Goal: Task Accomplishment & Management: Manage account settings

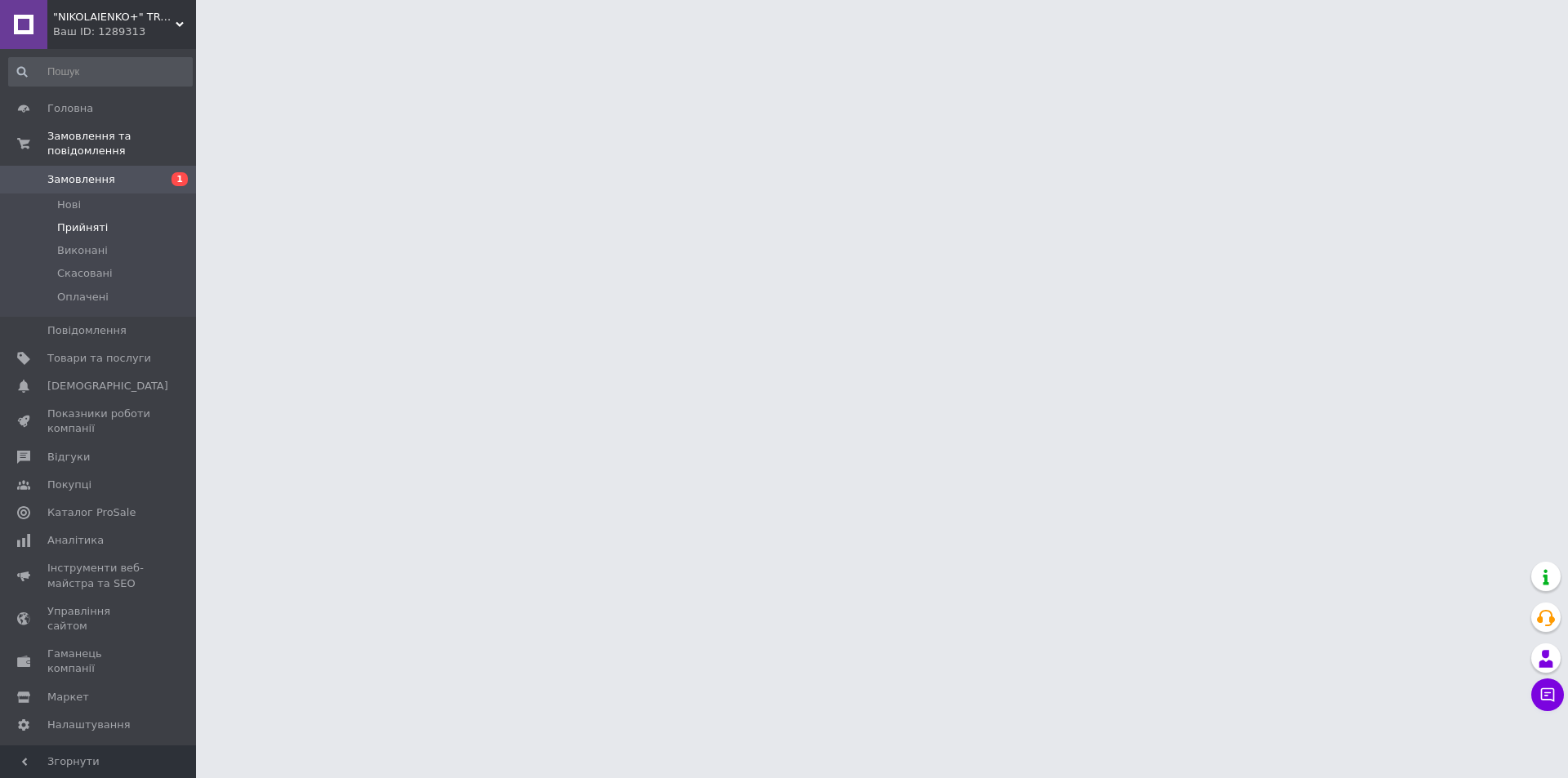
click at [86, 220] on span "Прийняті" at bounding box center [82, 227] width 51 height 15
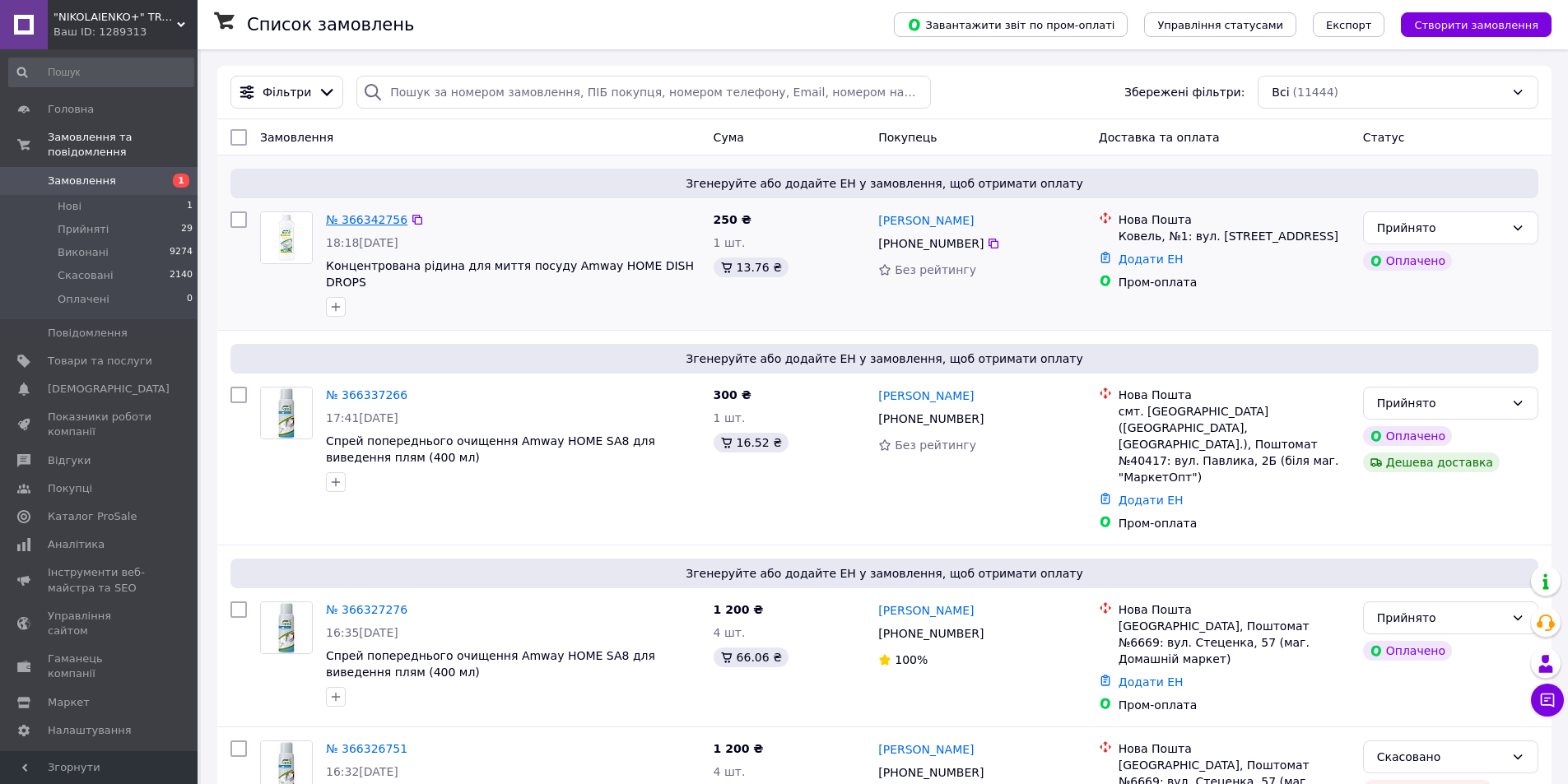
click at [368, 225] on link "№ 366342756" at bounding box center [367, 219] width 82 height 13
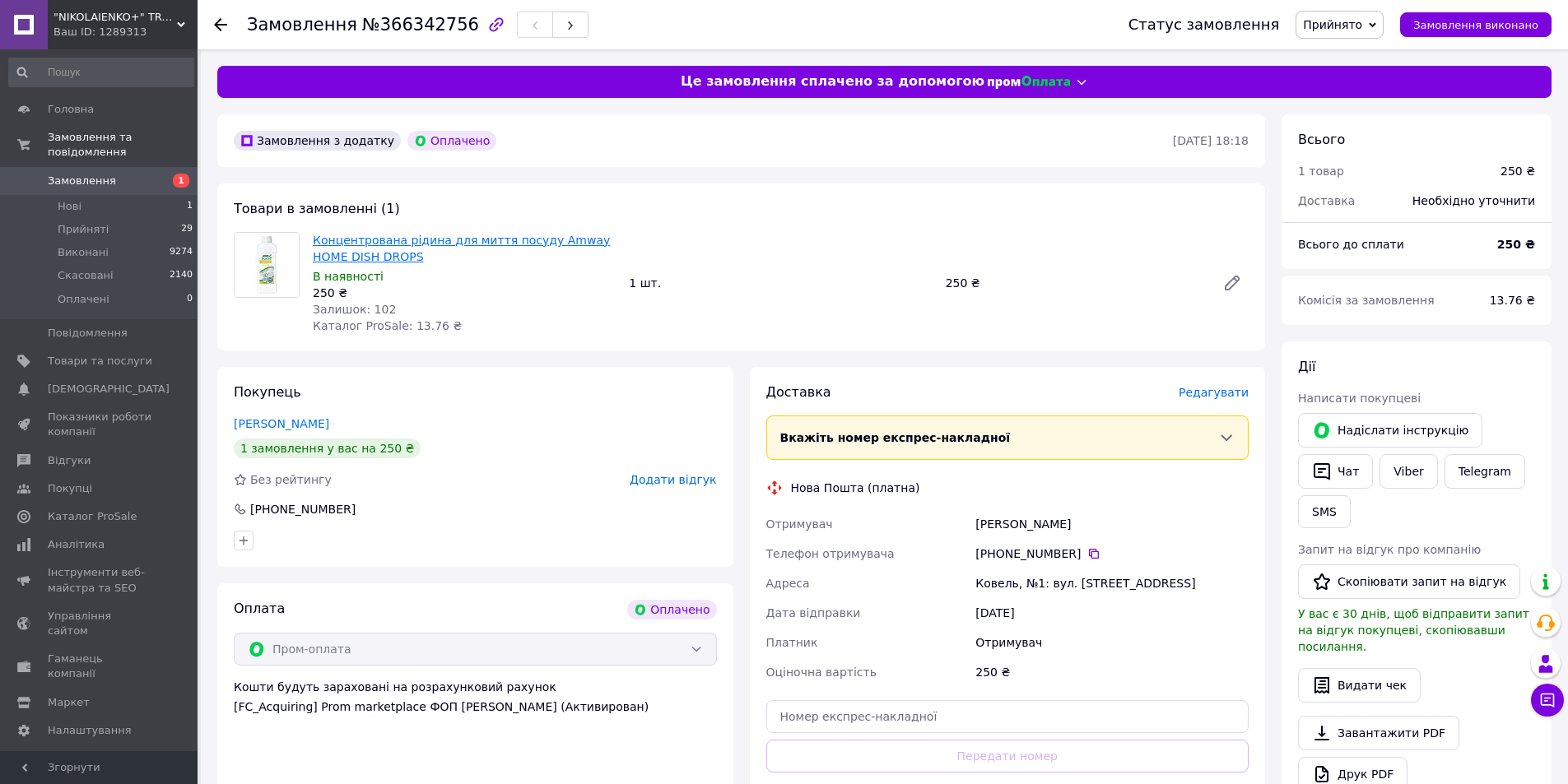
click at [461, 245] on link "Концентрована рідина для миття посуду Amway HOME DISH DROPS" at bounding box center [461, 249] width 297 height 29
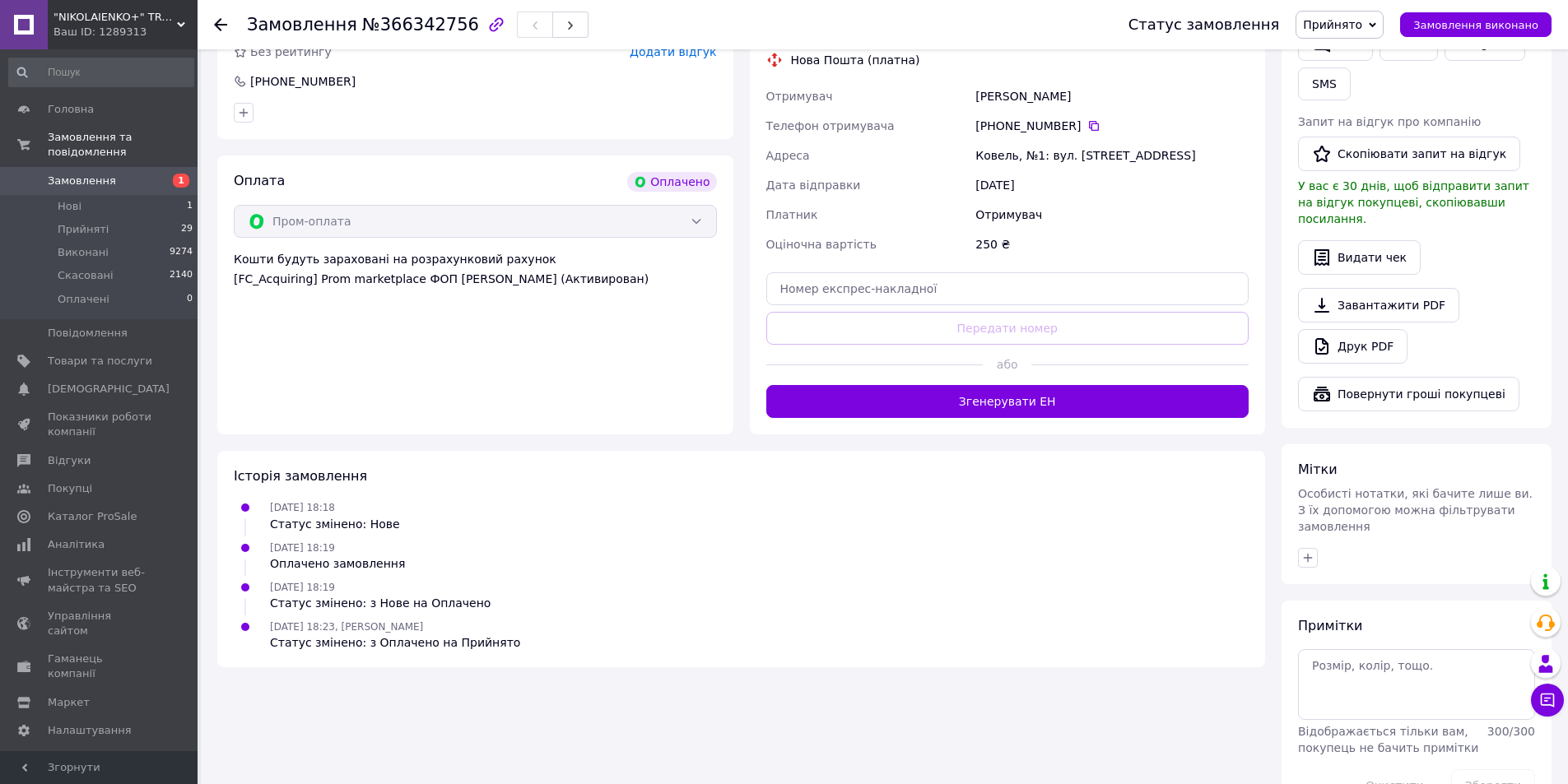
scroll to position [446, 0]
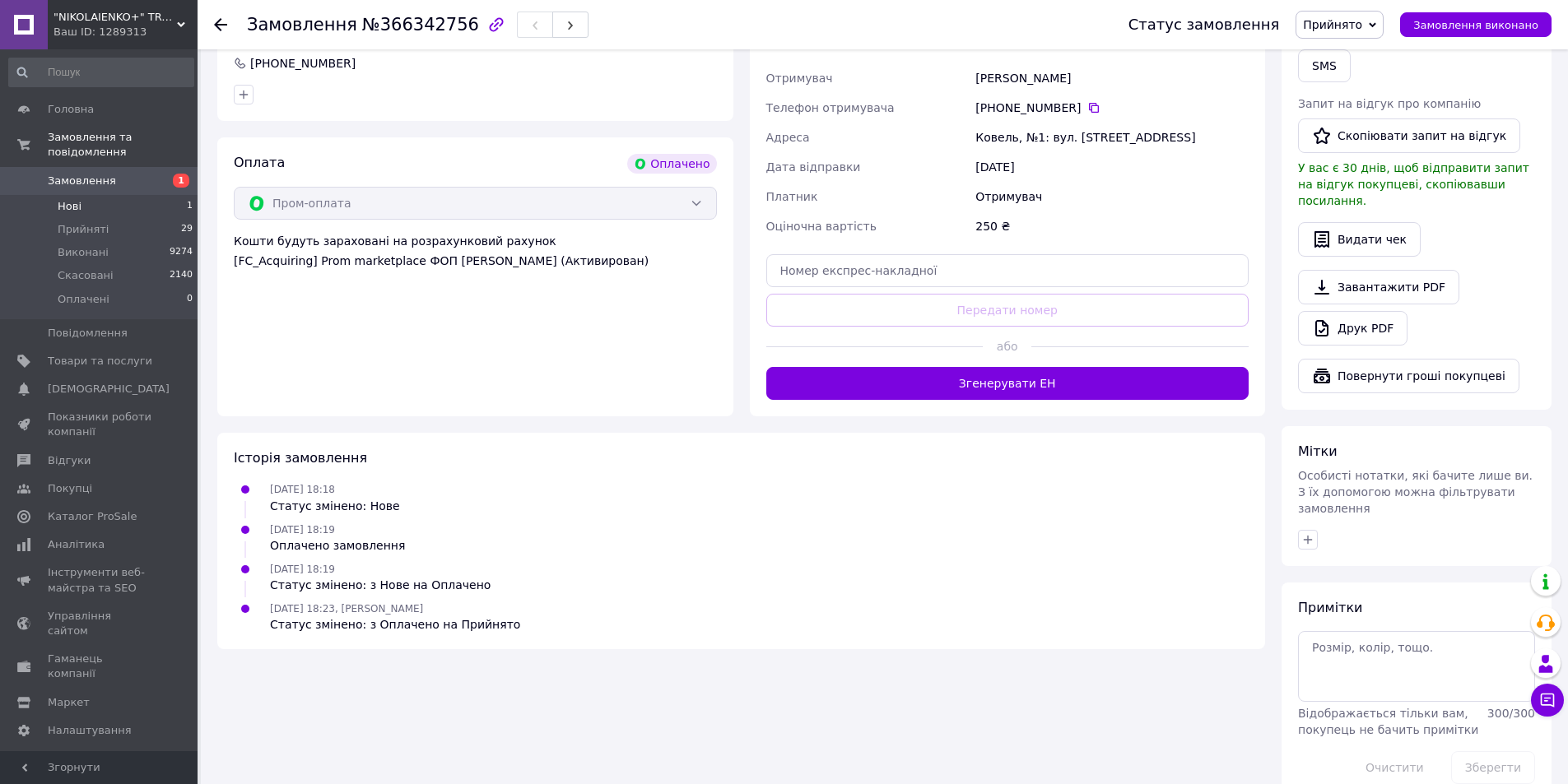
click at [110, 195] on li "Нові 1" at bounding box center [101, 206] width 202 height 23
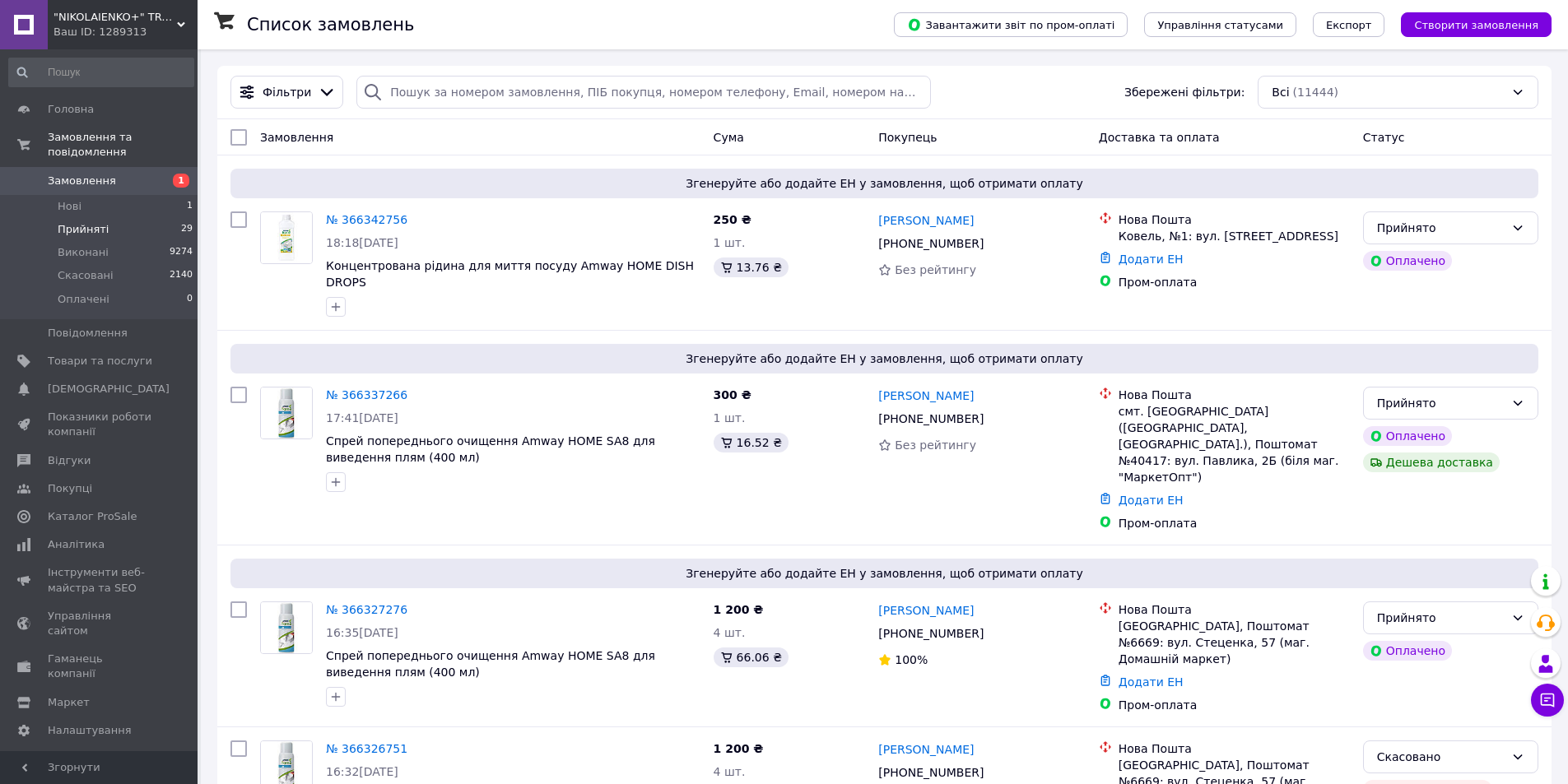
click at [105, 218] on li "Прийняті 29" at bounding box center [101, 229] width 202 height 23
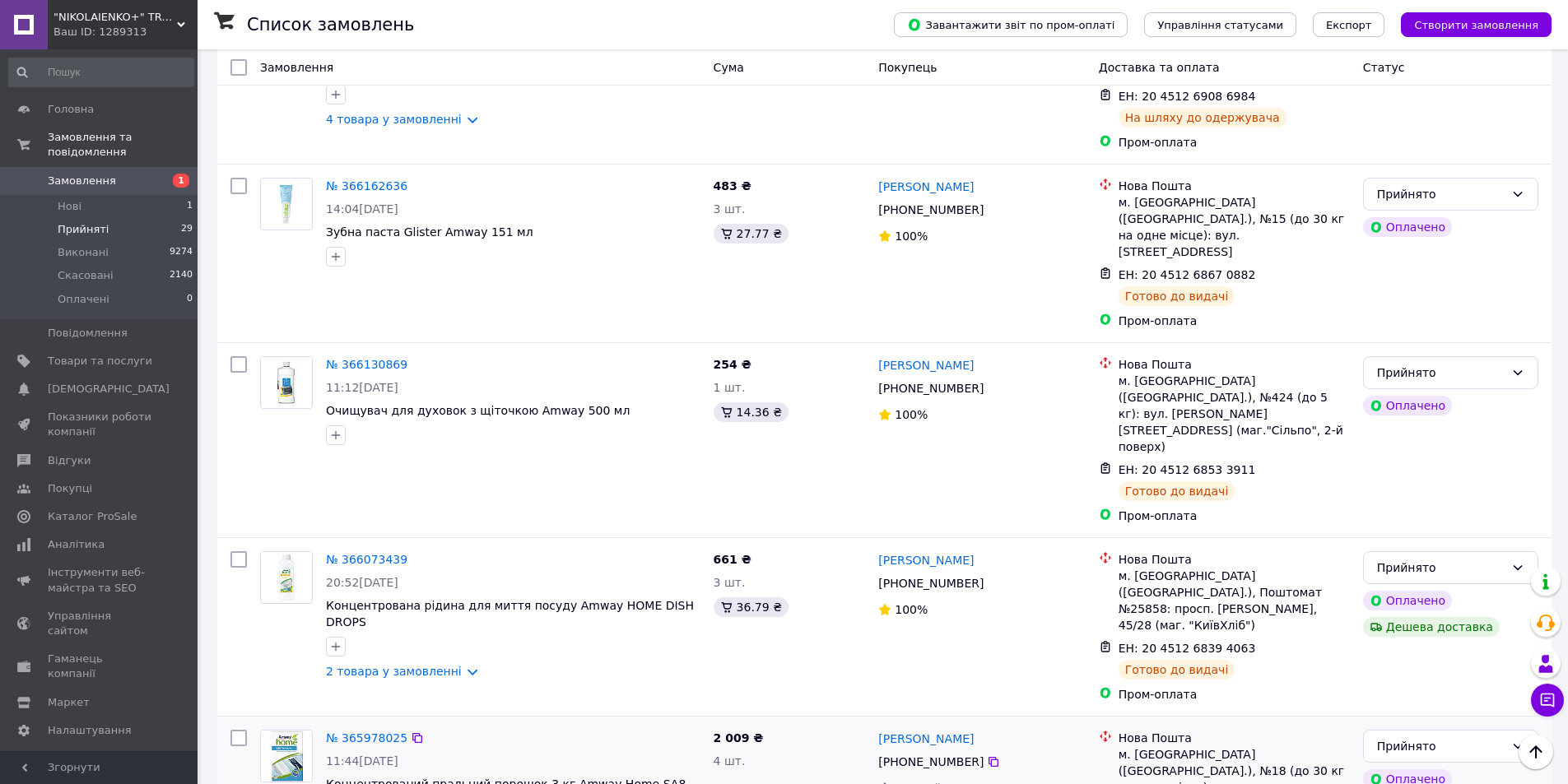
scroll to position [3999, 0]
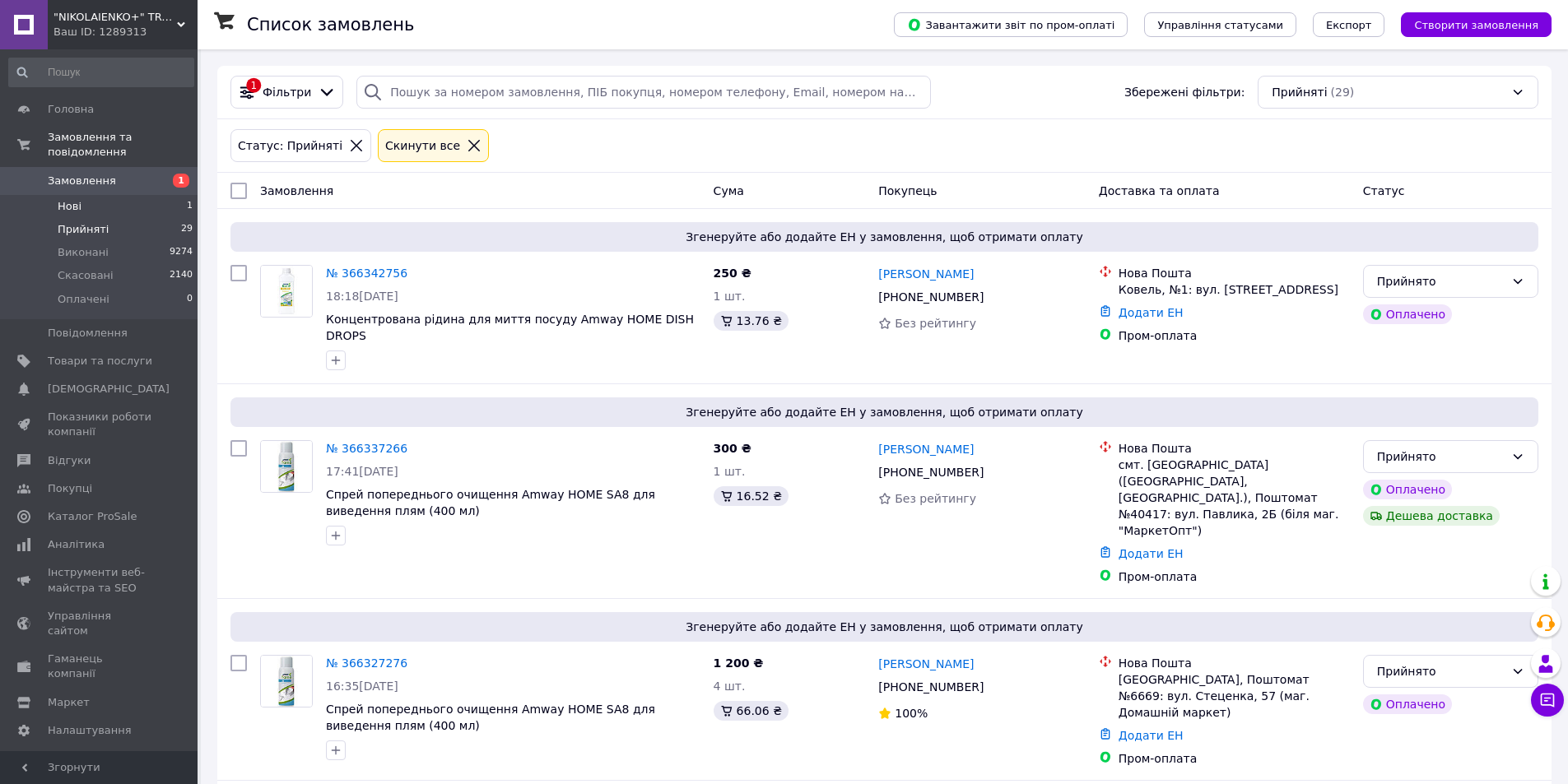
click at [75, 199] on span "Нові" at bounding box center [69, 206] width 24 height 15
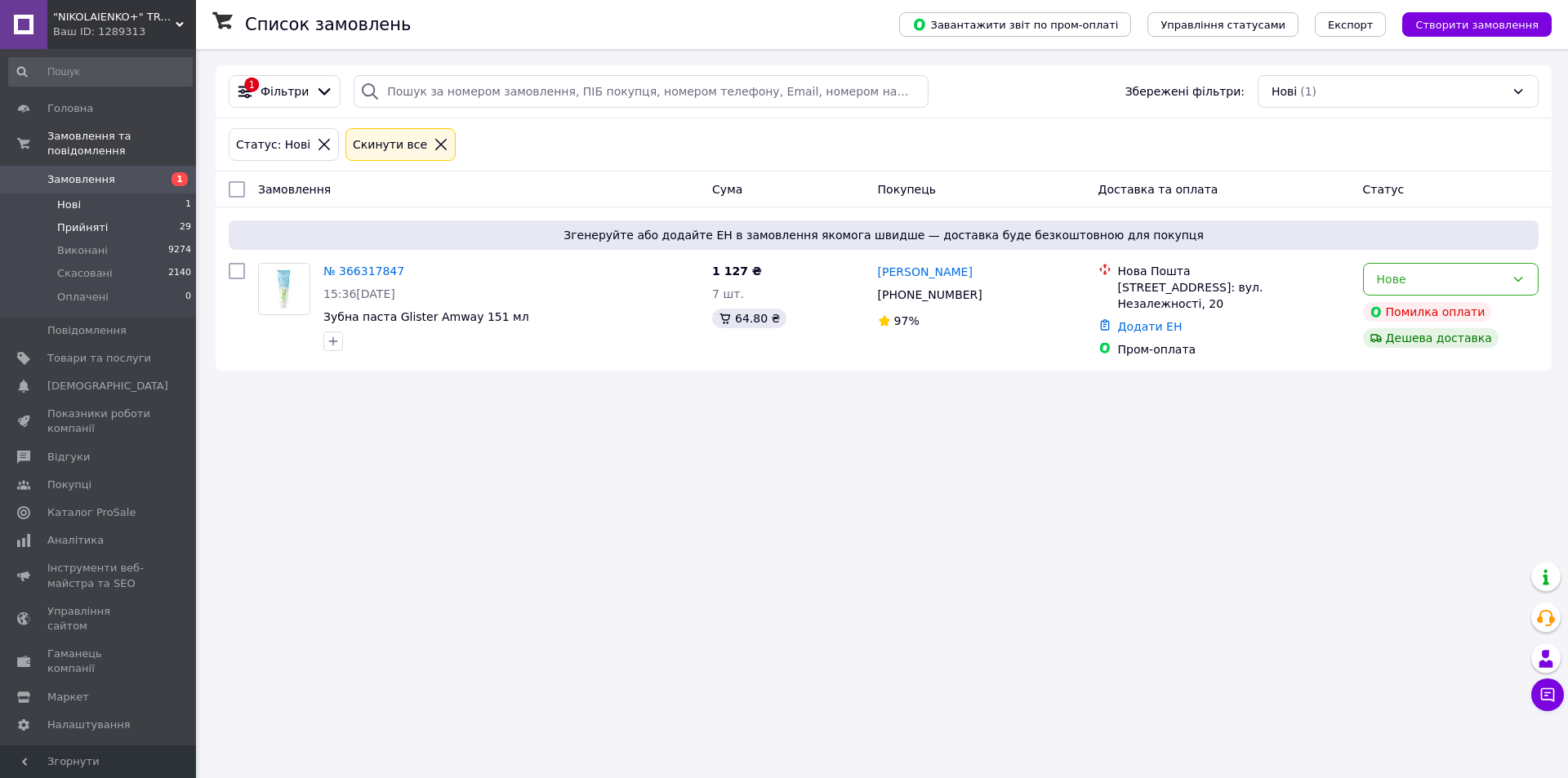
click at [110, 216] on li "Прийняті 29" at bounding box center [100, 227] width 201 height 23
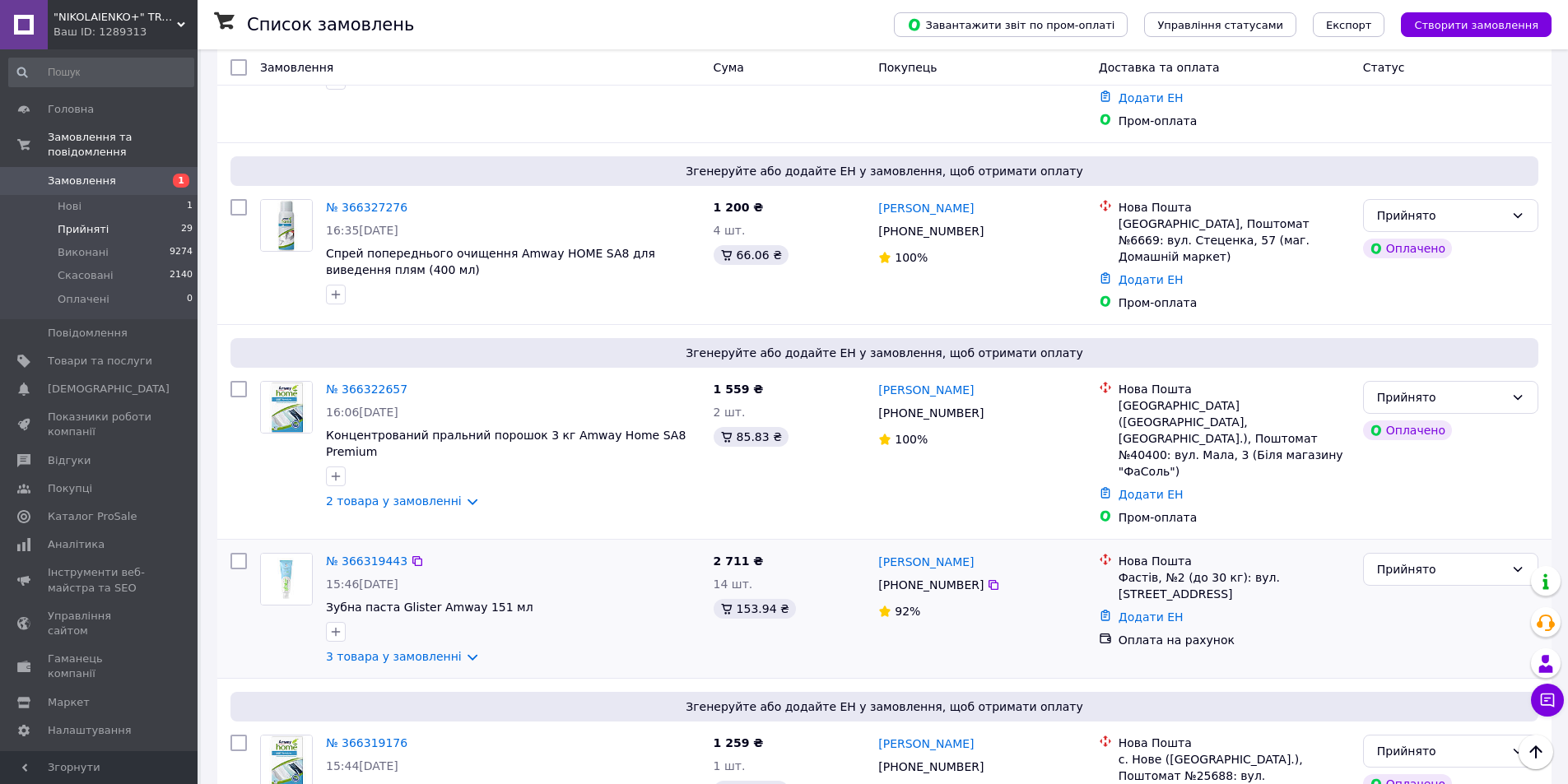
scroll to position [741, 0]
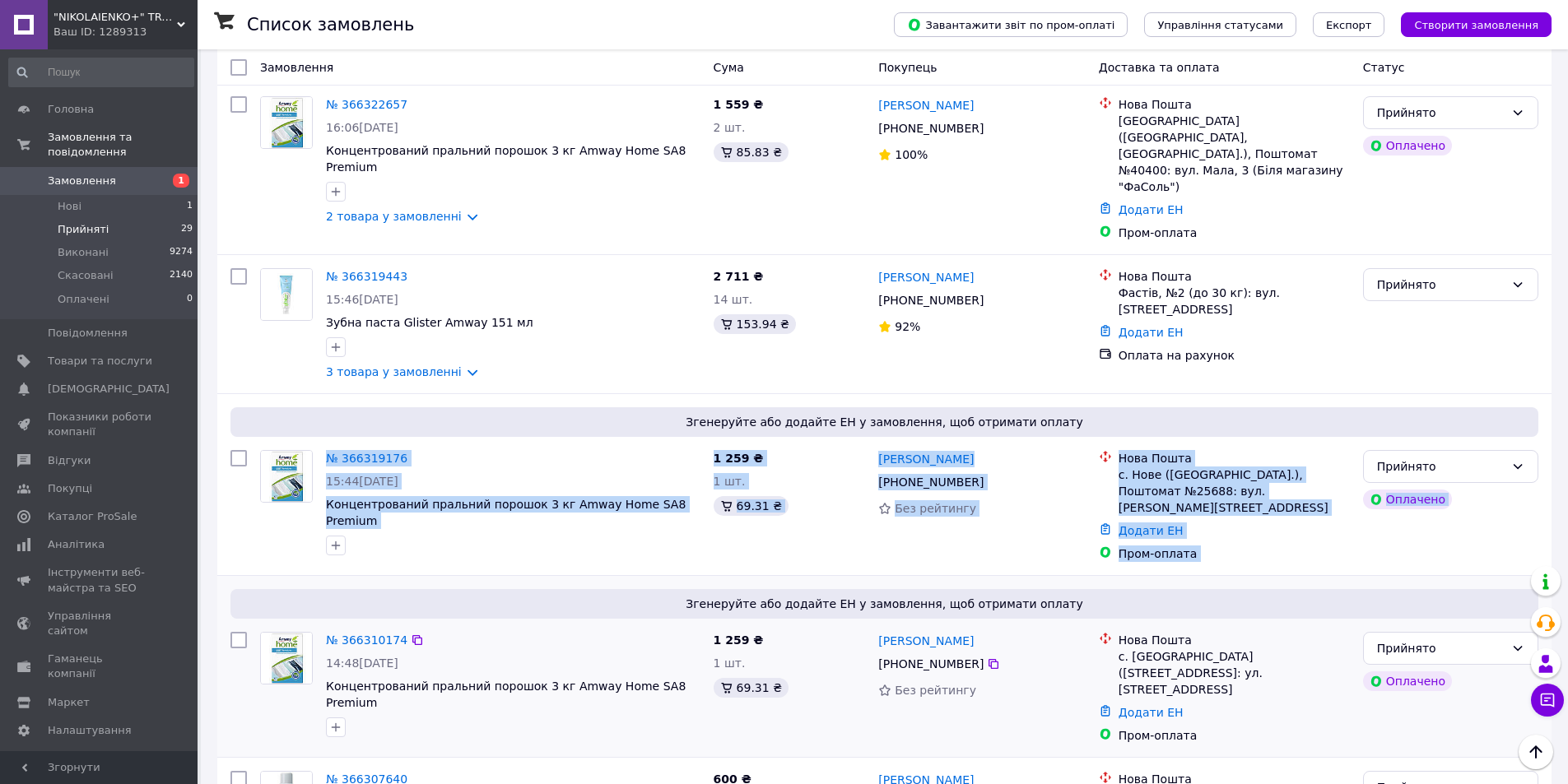
drag, startPoint x: 317, startPoint y: 412, endPoint x: 657, endPoint y: 479, distance: 346.5
click at [673, 532] on div at bounding box center [513, 546] width 381 height 26
click at [688, 532] on div at bounding box center [513, 546] width 381 height 26
click at [626, 448] on div "№ 366319176" at bounding box center [513, 458] width 378 height 20
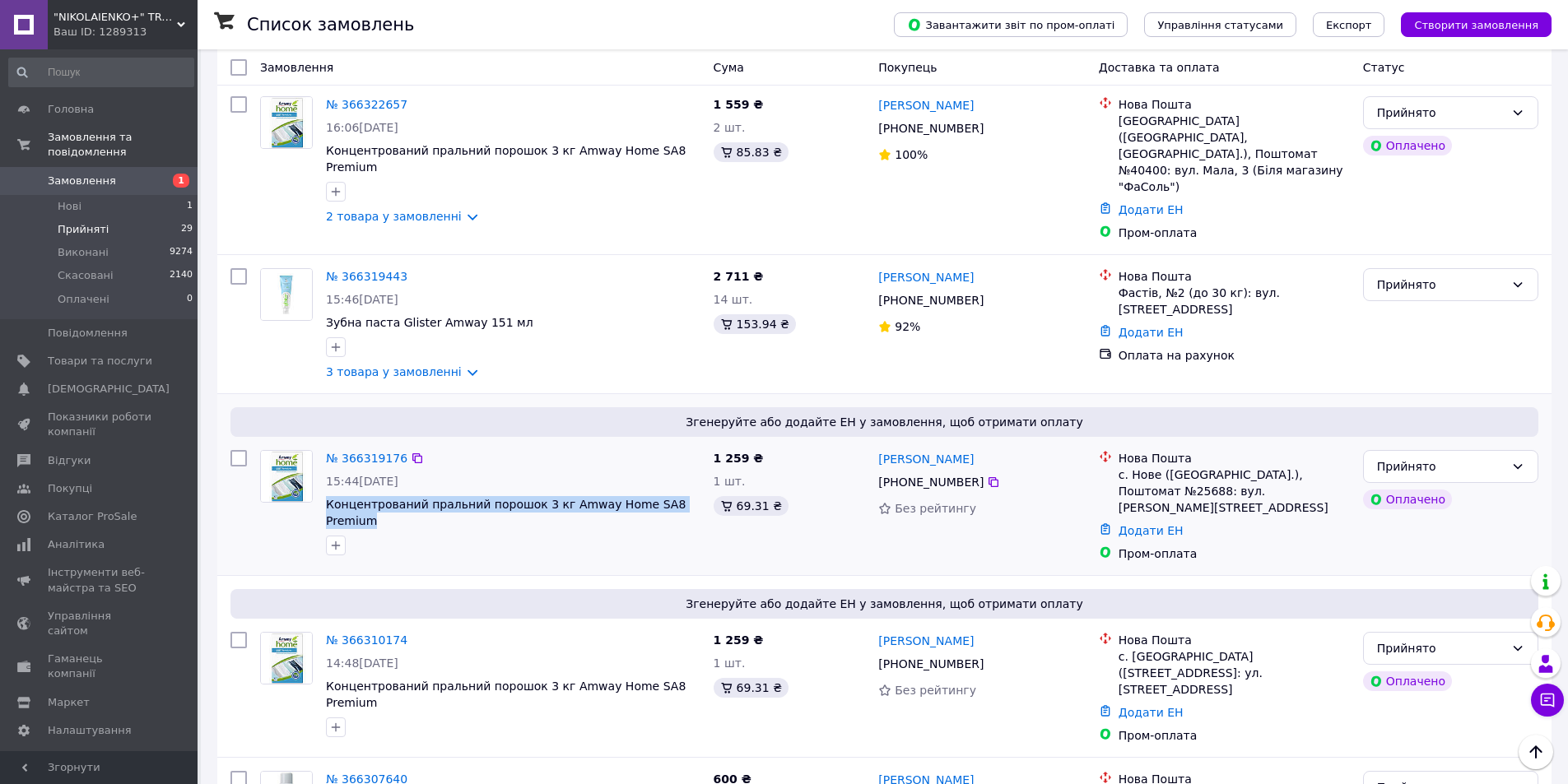
drag, startPoint x: 694, startPoint y: 416, endPoint x: 321, endPoint y: 406, distance: 373.1
click at [321, 444] on div "№ 366319176 15:44[DATE] Концентрований пральний порошок 3 кг Amway Home SA8 Pre…" at bounding box center [513, 503] width 388 height 119
copy span "Концентрований пральний порошок 3 кг Amway Home SA8 Premium"
click at [679, 465] on div "Згенеруйте або додайте ЕН у замовлення, щоб отримати оплату № 366319176 15:44[D…" at bounding box center [885, 485] width 1334 height 181
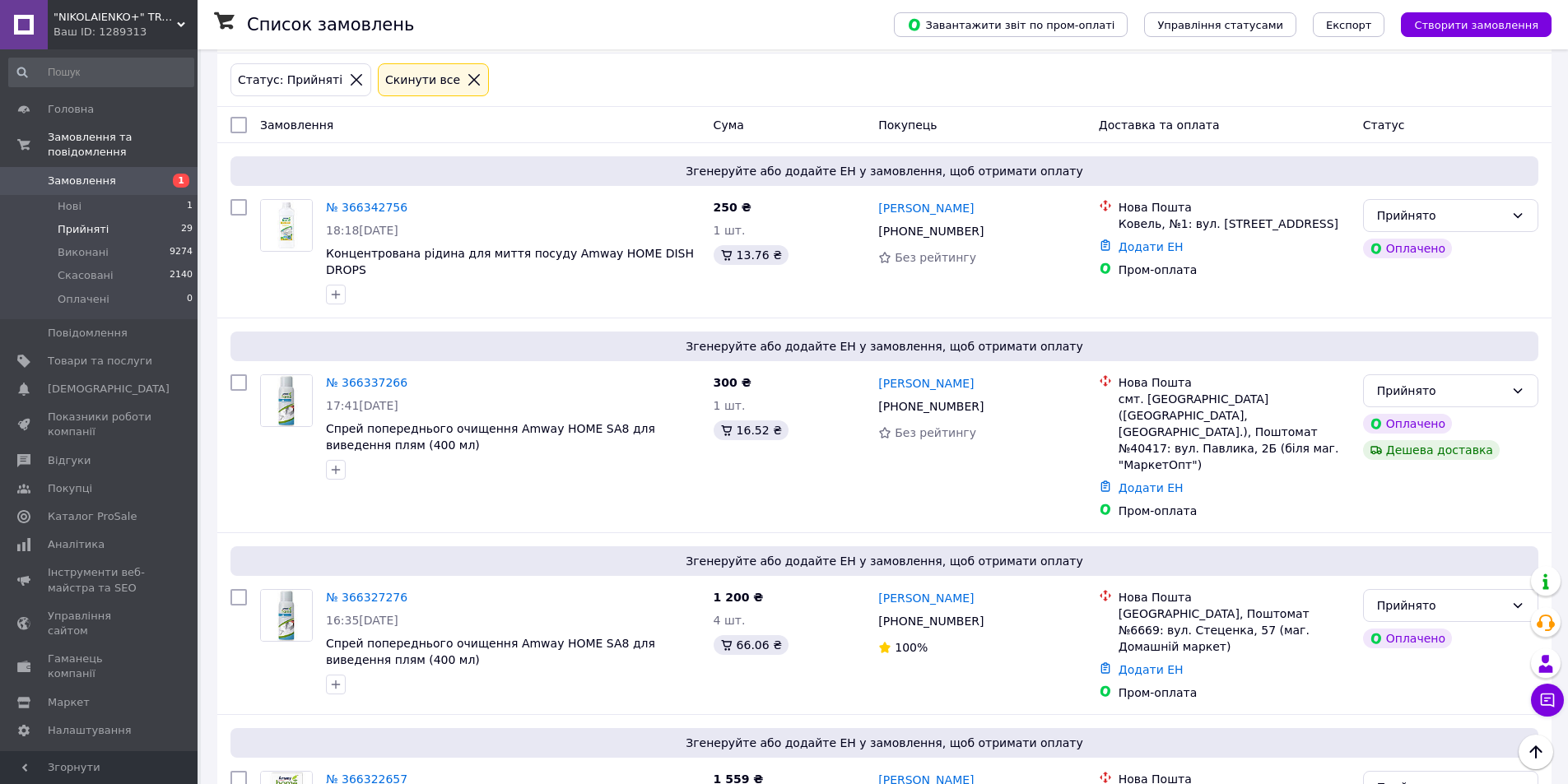
scroll to position [0, 0]
